Goal: Check status: Check status

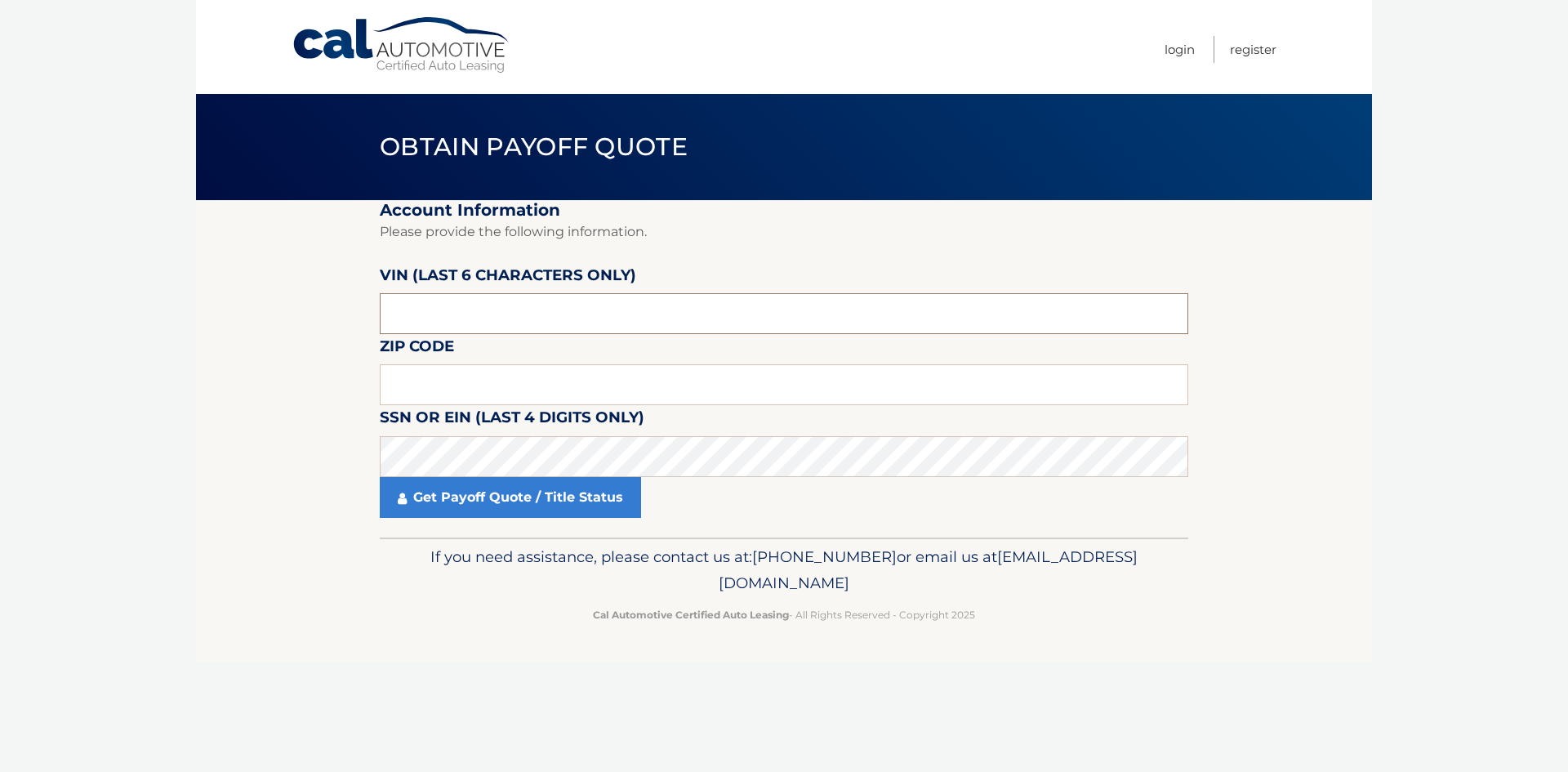
click at [503, 311] on input "text" at bounding box center [784, 314] width 808 height 41
click at [459, 382] on input "text" at bounding box center [784, 385] width 808 height 41
type input "19508"
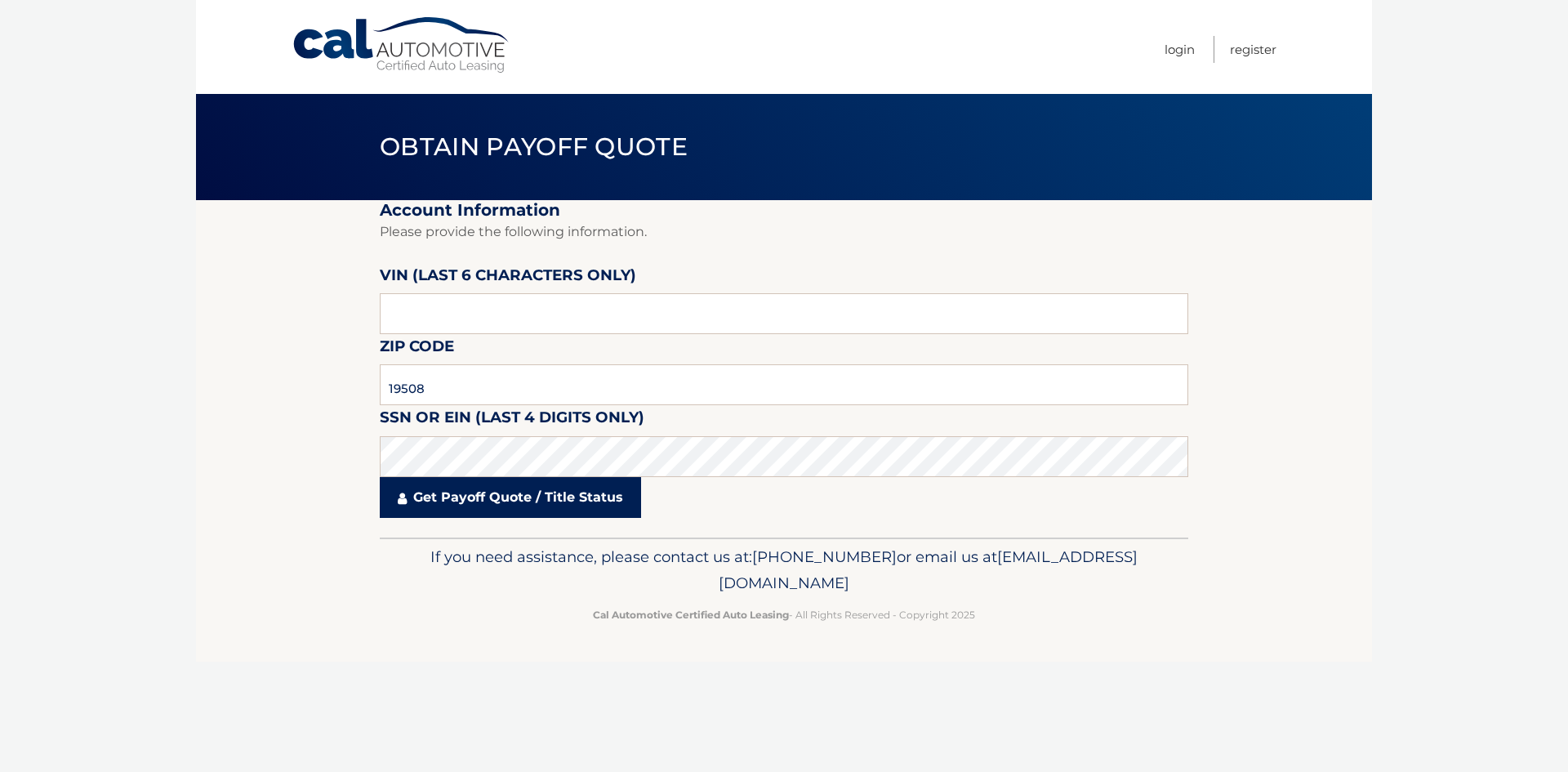
click at [469, 505] on link "Get Payoff Quote / Title Status" at bounding box center [510, 497] width 261 height 41
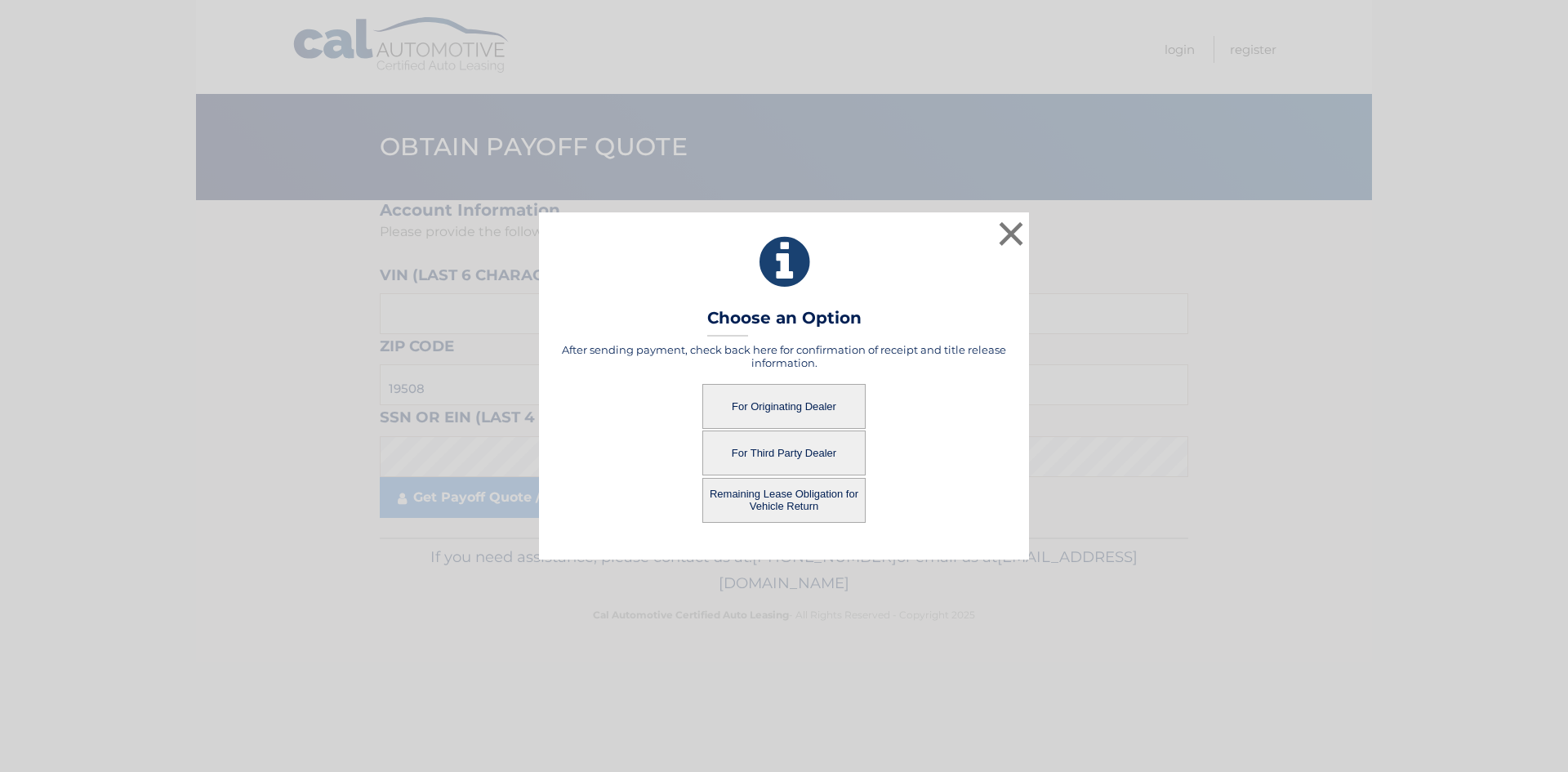
click at [830, 399] on button "For Originating Dealer" at bounding box center [784, 406] width 164 height 45
click at [789, 409] on button "For Originating Dealer" at bounding box center [784, 406] width 164 height 45
click at [790, 415] on button "For Originating Dealer" at bounding box center [784, 406] width 164 height 45
click at [789, 407] on button "For Originating Dealer" at bounding box center [784, 406] width 164 height 45
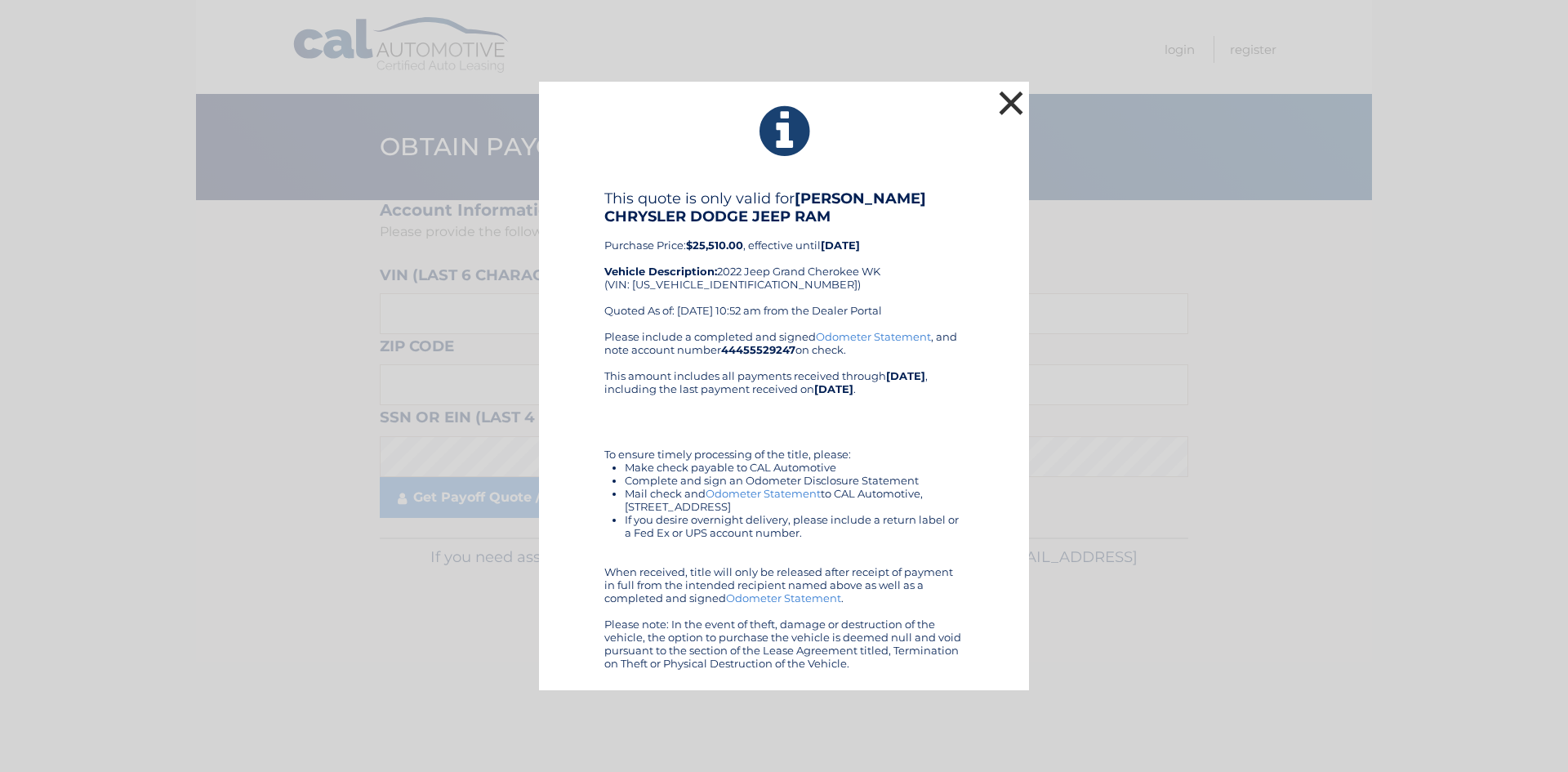
click at [1008, 105] on button "×" at bounding box center [1010, 103] width 32 height 32
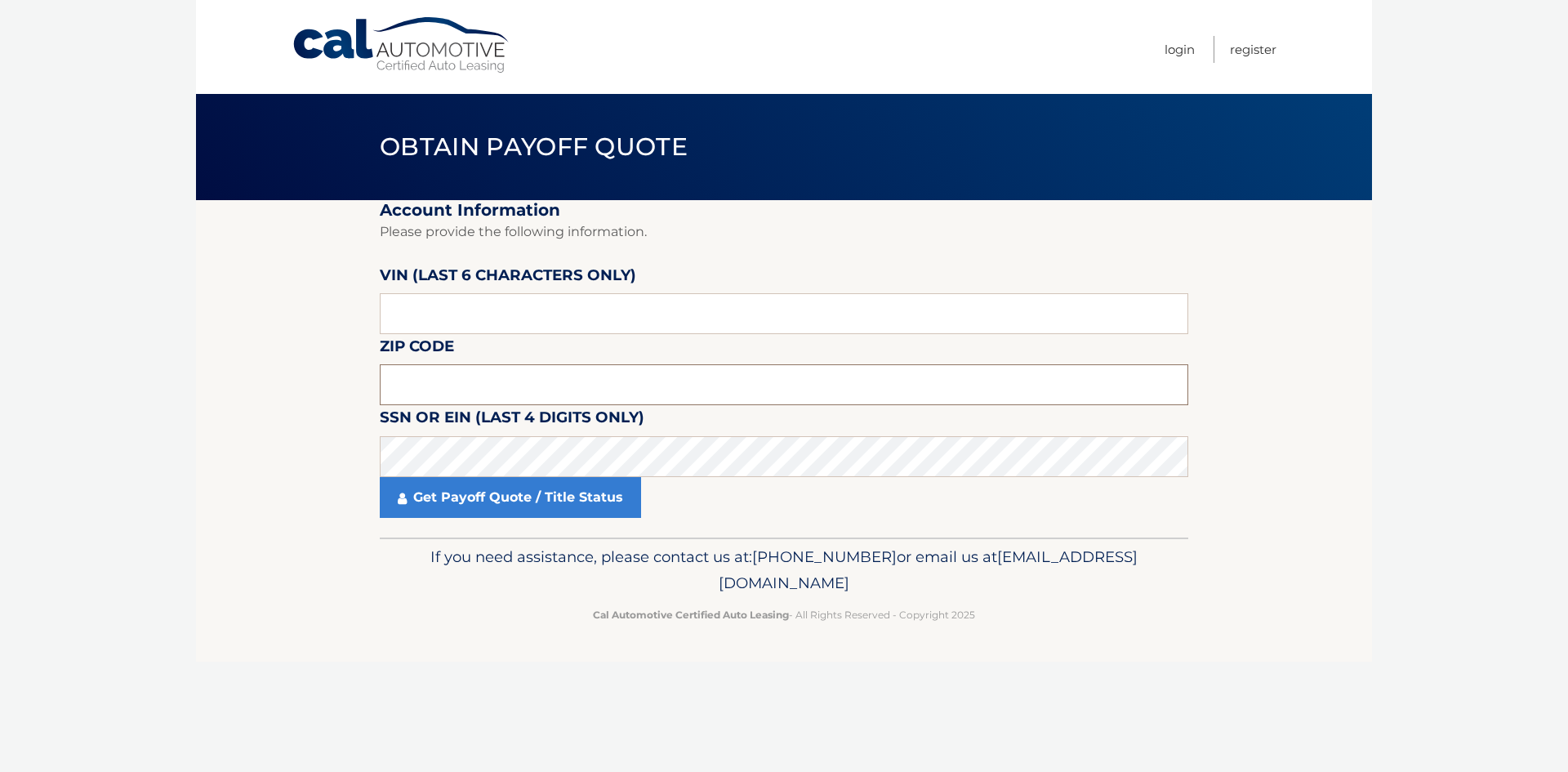
click at [460, 380] on input "text" at bounding box center [784, 385] width 808 height 41
type input "19508"
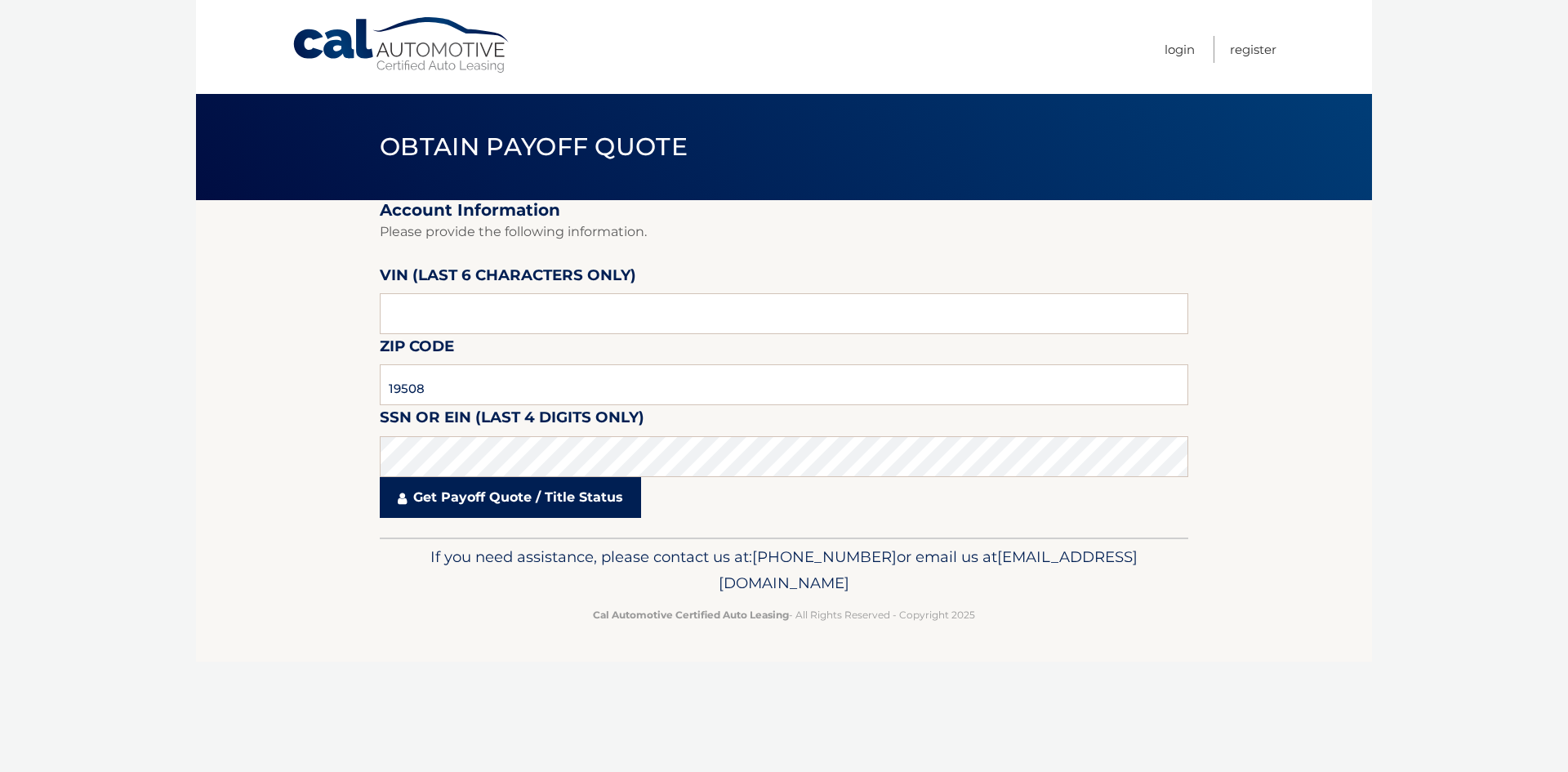
click at [488, 502] on link "Get Payoff Quote / Title Status" at bounding box center [510, 497] width 261 height 41
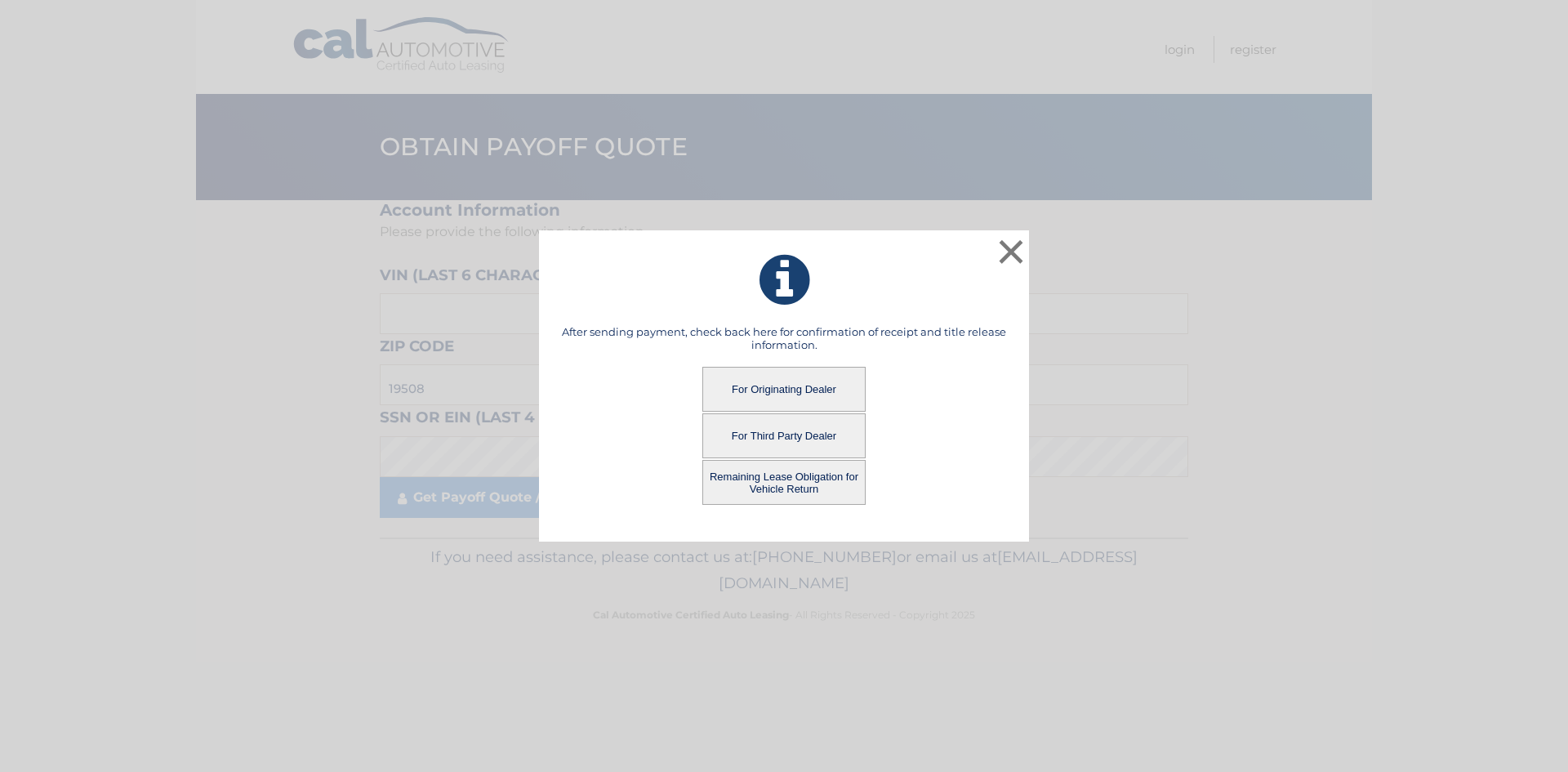
click at [787, 484] on button "Remaining Lease Obligation for Vehicle Return" at bounding box center [784, 482] width 164 height 45
click at [770, 486] on button "Remaining Lease Obligation for Vehicle Return" at bounding box center [784, 482] width 164 height 45
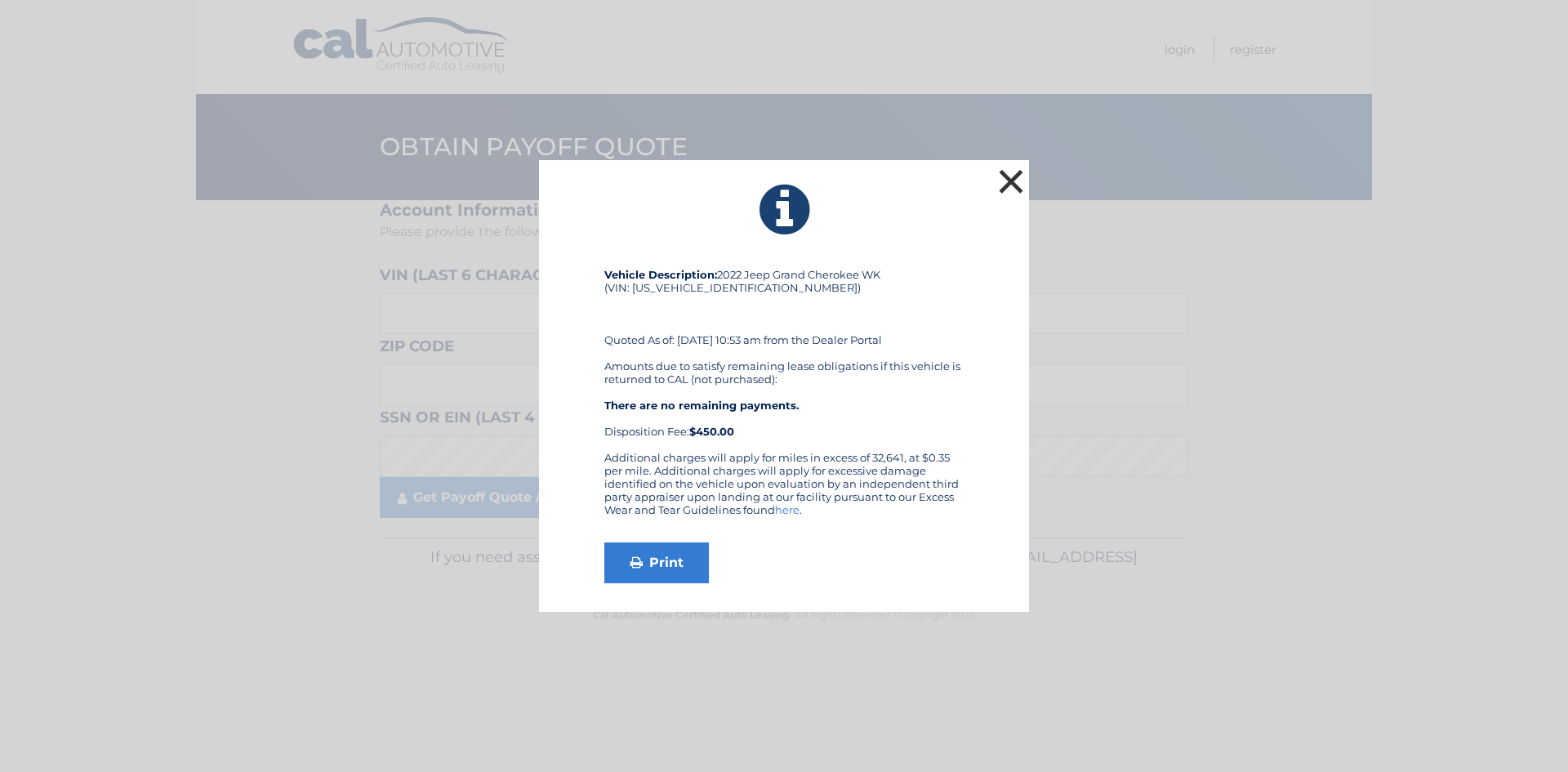
click at [1003, 178] on button "×" at bounding box center [1010, 181] width 32 height 32
